Goal: Task Accomplishment & Management: Manage account settings

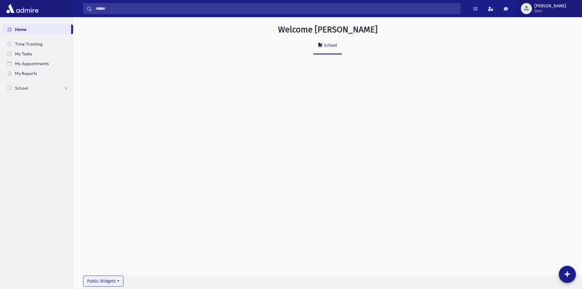
click at [556, 5] on span "[PERSON_NAME]" at bounding box center [550, 6] width 32 height 5
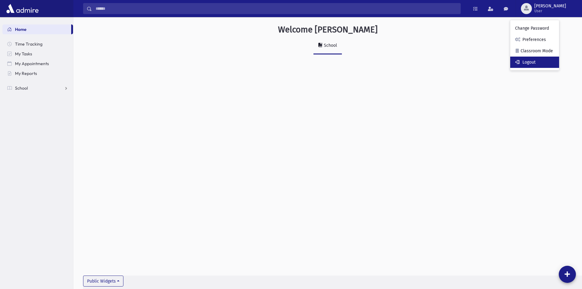
click at [548, 61] on link "Logout" at bounding box center [534, 62] width 49 height 11
click at [27, 89] on span "School" at bounding box center [21, 87] width 13 height 5
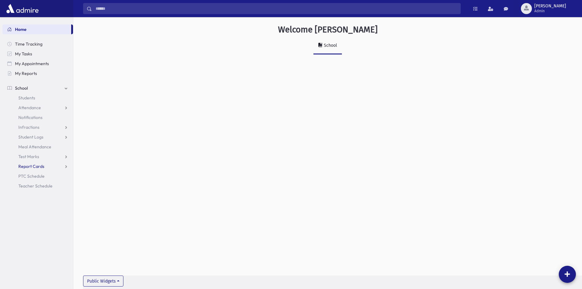
click at [25, 168] on span "Report Cards" at bounding box center [31, 165] width 26 height 5
click at [558, 17] on div "Welcome freiss School Public Widgets" at bounding box center [327, 44] width 509 height 54
click at [558, 13] on span "Admin" at bounding box center [550, 11] width 32 height 5
click at [537, 93] on link "Manage Logins" at bounding box center [534, 89] width 49 height 11
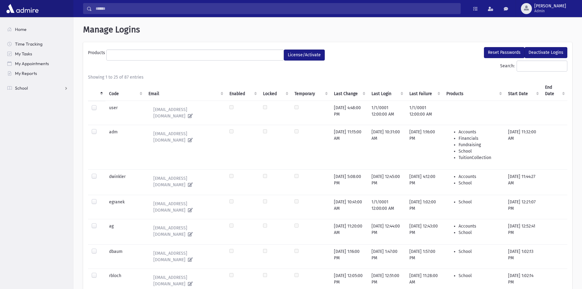
select select
click at [555, 12] on span "Admin" at bounding box center [550, 11] width 32 height 5
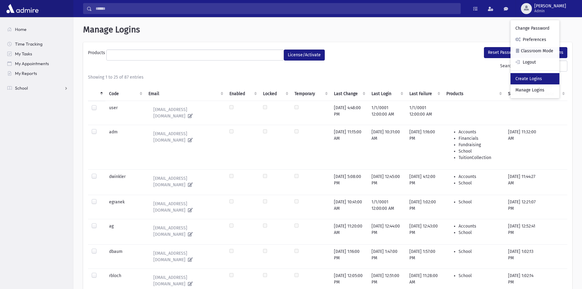
click at [544, 81] on link "Create Logins" at bounding box center [534, 78] width 49 height 11
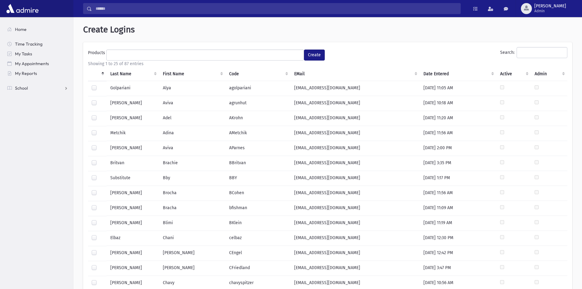
select select
click at [540, 56] on input "Search:" at bounding box center [542, 52] width 51 height 11
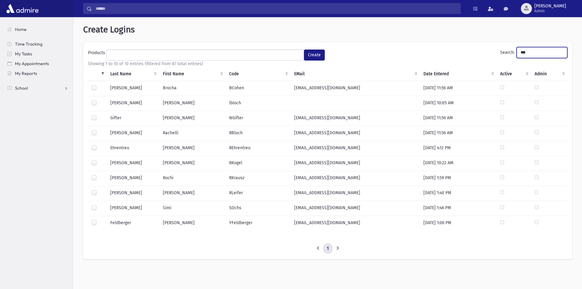
type input "***"
click at [98, 207] on div at bounding box center [95, 208] width 7 height 7
click at [91, 207] on td at bounding box center [97, 208] width 19 height 15
click at [99, 205] on label at bounding box center [99, 205] width 0 height 0
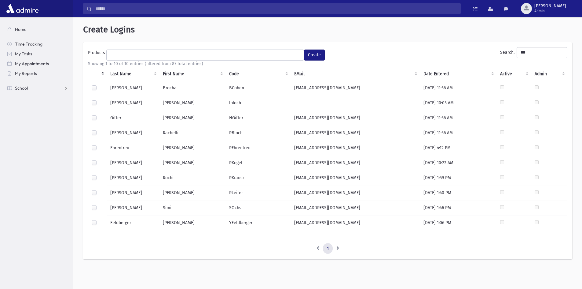
click at [99, 205] on label at bounding box center [99, 205] width 0 height 0
click at [246, 57] on ul at bounding box center [205, 54] width 197 height 9
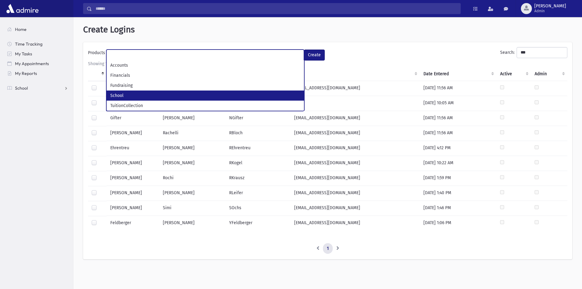
select select "*"
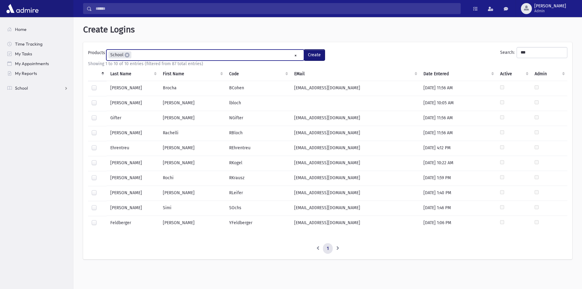
click at [318, 56] on button "Create" at bounding box center [314, 54] width 21 height 11
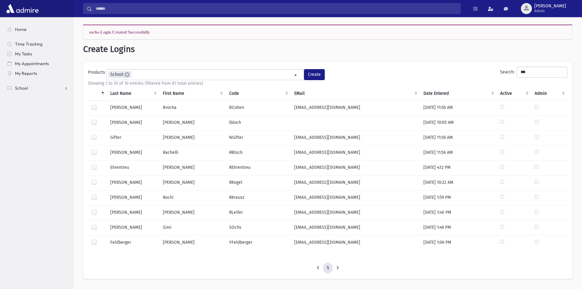
click at [98, 226] on div at bounding box center [95, 227] width 7 height 7
click at [99, 224] on label at bounding box center [99, 224] width 0 height 0
click at [317, 75] on button "Create" at bounding box center [314, 74] width 21 height 11
click at [563, 15] on button "freiss Admin" at bounding box center [549, 8] width 66 height 17
click at [547, 64] on link "Logout" at bounding box center [534, 62] width 49 height 11
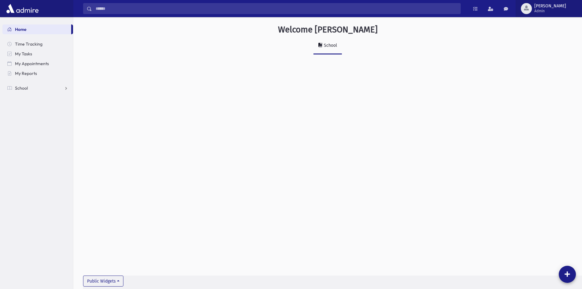
click at [553, 10] on span "freiss Admin" at bounding box center [553, 9] width 42 height 10
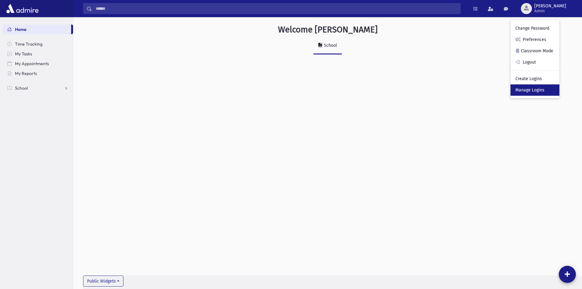
click at [548, 90] on link "Manage Logins" at bounding box center [534, 89] width 49 height 11
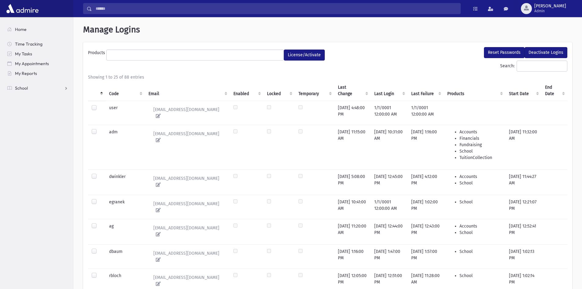
select select
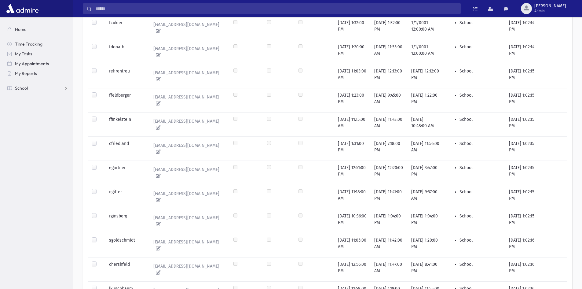
scroll to position [413, 0]
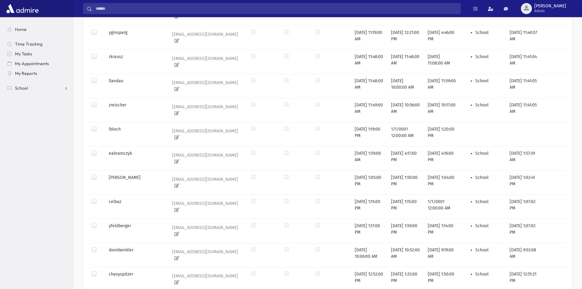
scroll to position [379, 0]
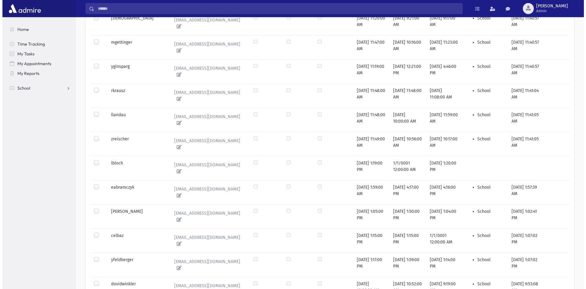
scroll to position [133, 0]
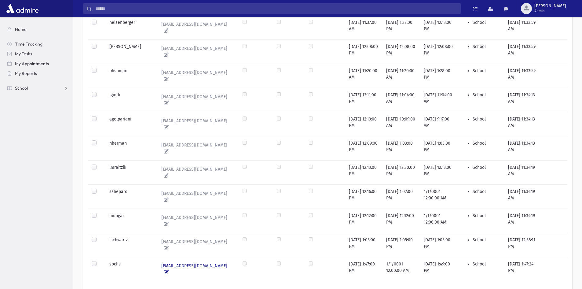
click at [169, 270] on icon at bounding box center [164, 272] width 7 height 4
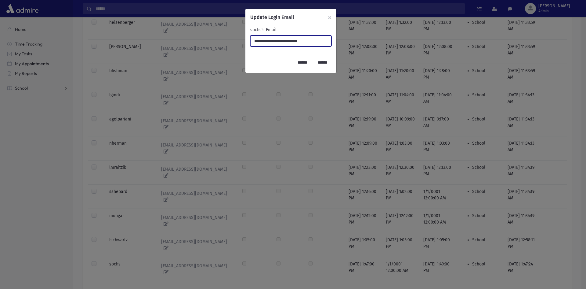
click at [286, 41] on input "**********" at bounding box center [290, 40] width 81 height 11
click at [291, 42] on input "**********" at bounding box center [290, 40] width 81 height 11
type input "**********"
click at [294, 59] on input "******" at bounding box center [303, 62] width 18 height 11
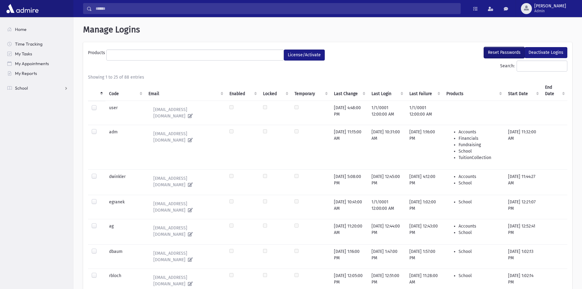
click at [499, 53] on button "Reset Passwords" at bounding box center [504, 52] width 41 height 11
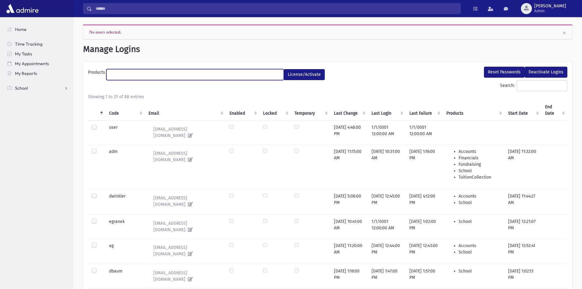
click at [260, 75] on ul at bounding box center [195, 73] width 177 height 9
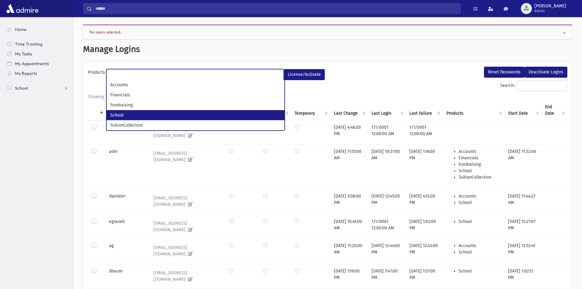
select select "*"
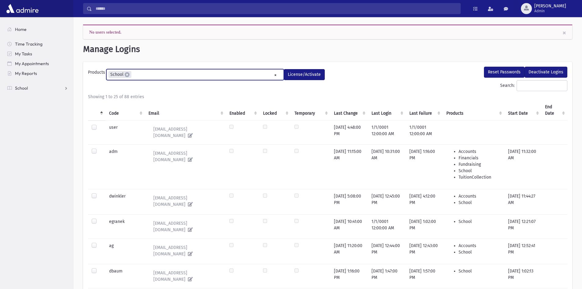
scroll to position [16, 0]
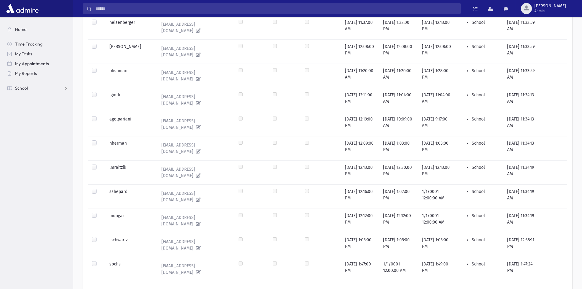
click at [99, 261] on label at bounding box center [99, 261] width 0 height 0
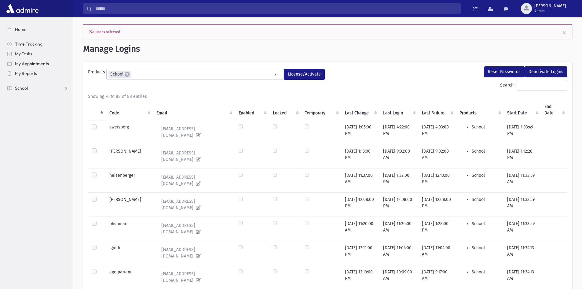
scroll to position [0, 0]
click at [507, 75] on button "Reset Passwords" at bounding box center [504, 72] width 41 height 11
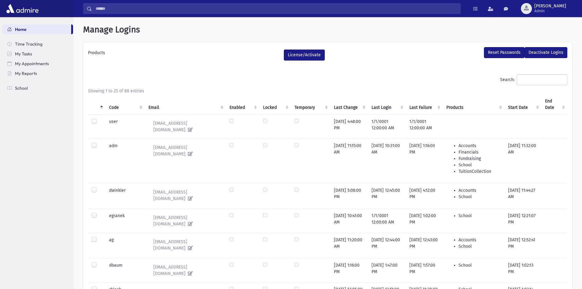
select select
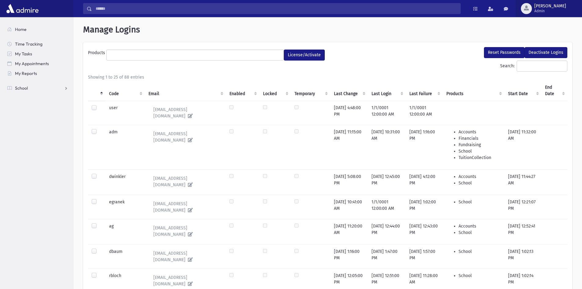
click at [569, 5] on span "[PERSON_NAME] Admin" at bounding box center [553, 9] width 42 height 10
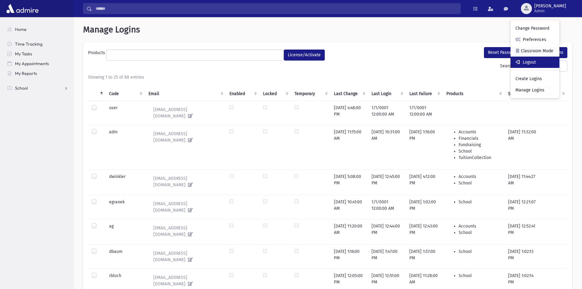
click at [544, 62] on link "Logout" at bounding box center [534, 62] width 49 height 11
